Goal: Learn about a topic

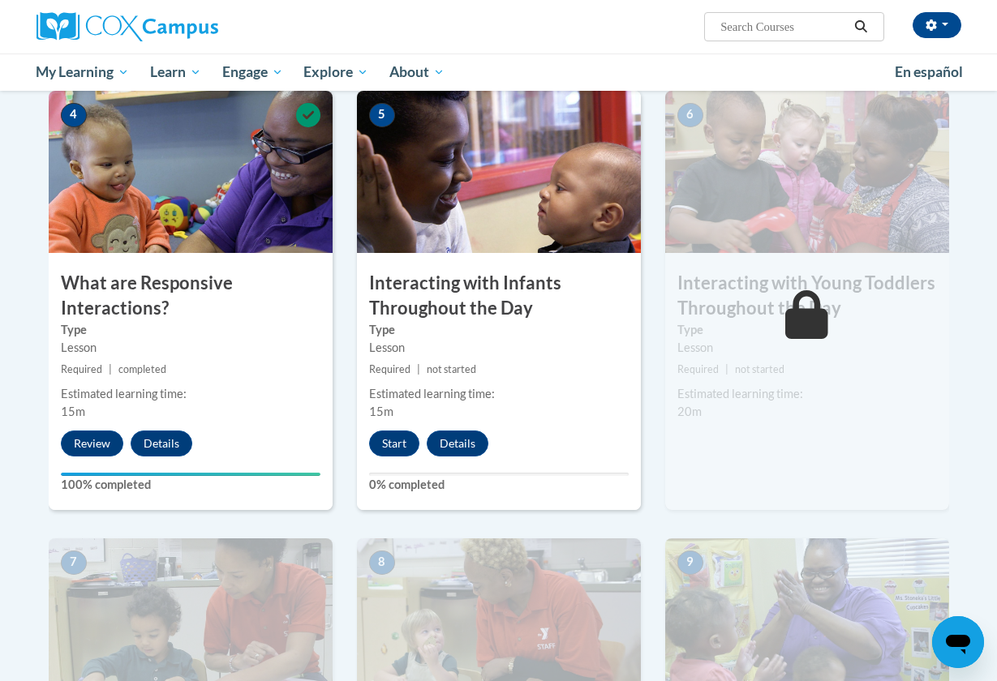
scroll to position [815, 0]
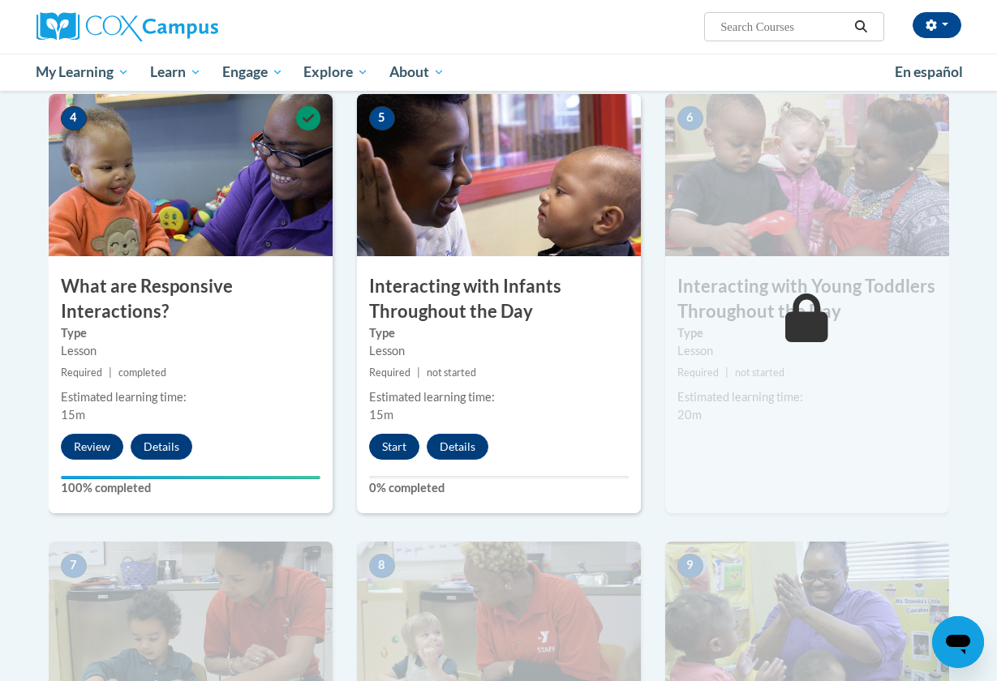
click at [401, 441] on button "Start" at bounding box center [394, 447] width 50 height 26
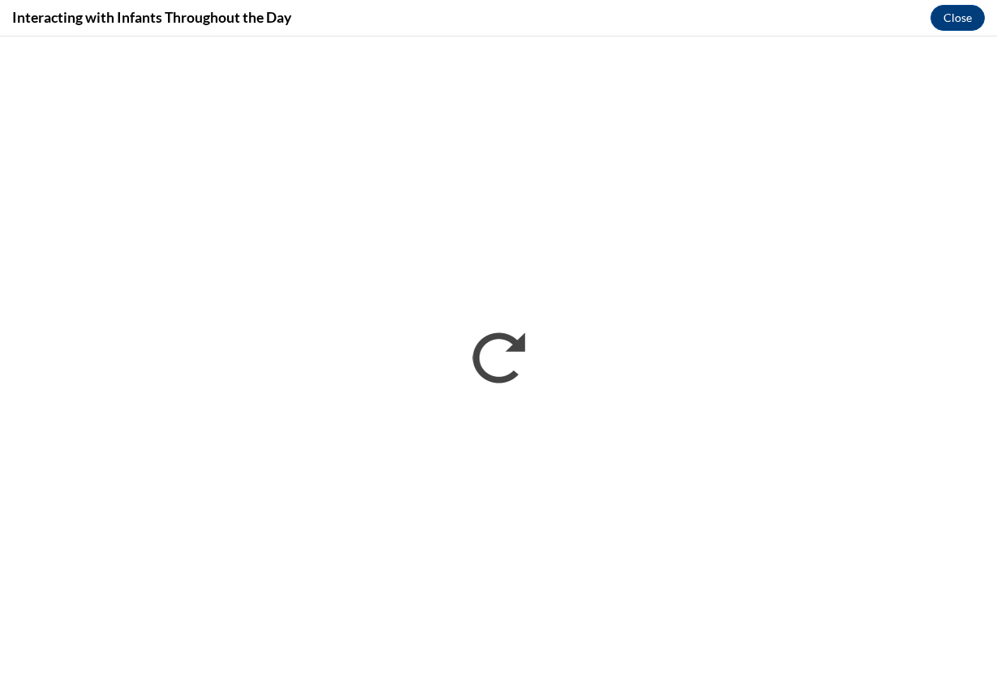
scroll to position [0, 0]
